Goal: Information Seeking & Learning: Learn about a topic

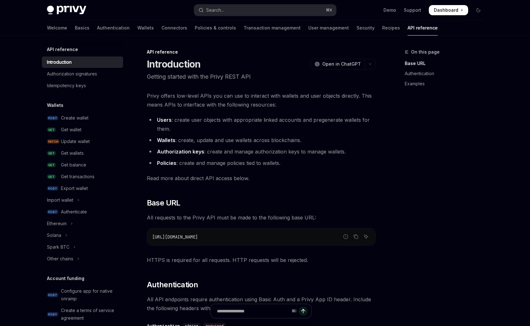
click at [408, 24] on link "API reference" at bounding box center [423, 27] width 30 height 15
type textarea "*"
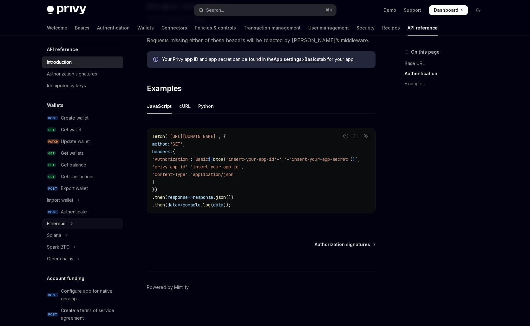
scroll to position [351, 0]
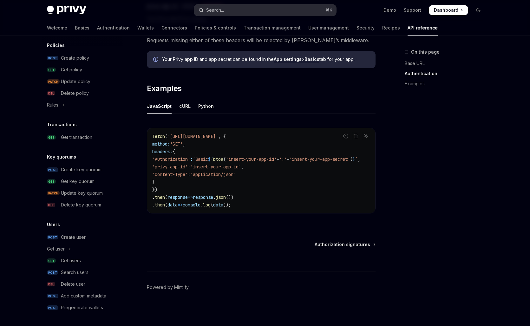
click at [233, 10] on button "Search... ⌘ K" at bounding box center [265, 9] width 142 height 11
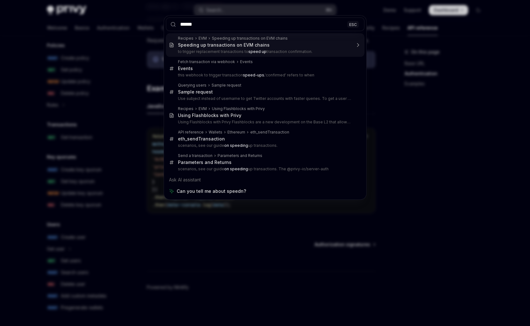
type input "*****"
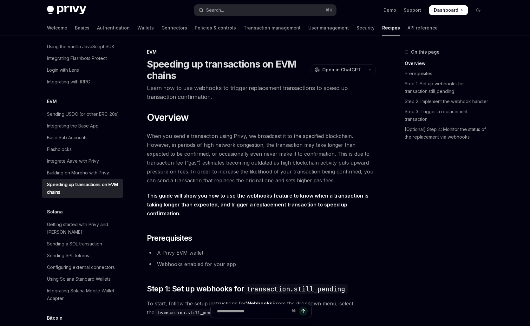
click at [176, 150] on span "When you send a transaction using Privy, we broadcast it to the specified block…" at bounding box center [261, 158] width 229 height 53
click at [280, 179] on span "When you send a transaction using Privy, we broadcast it to the specified block…" at bounding box center [261, 158] width 229 height 53
click at [307, 155] on span "When you send a transaction using Privy, we broadcast it to the specified block…" at bounding box center [261, 158] width 229 height 53
type textarea "*"
